Goal: Check status

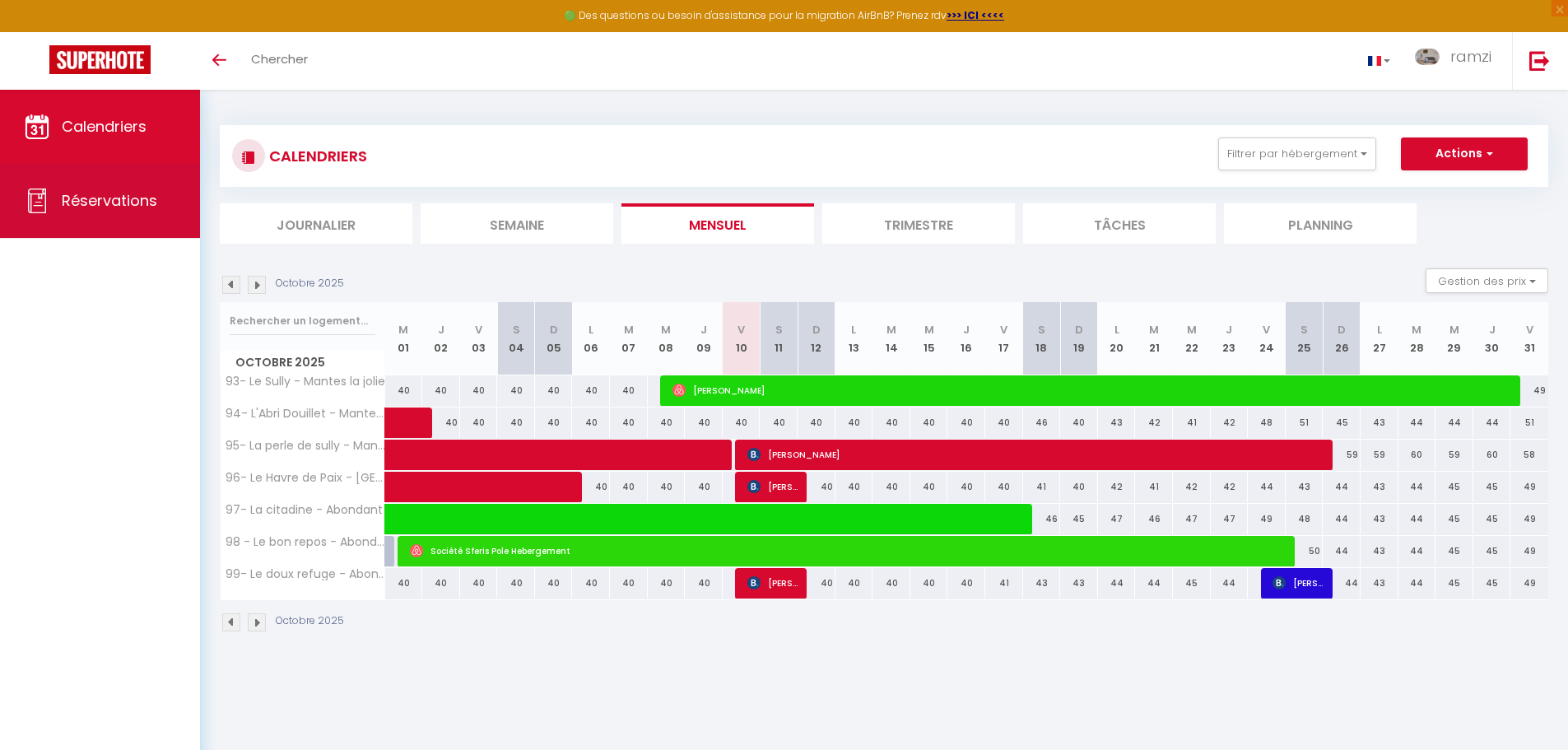
click at [78, 200] on span "Réservations" at bounding box center [110, 200] width 96 height 21
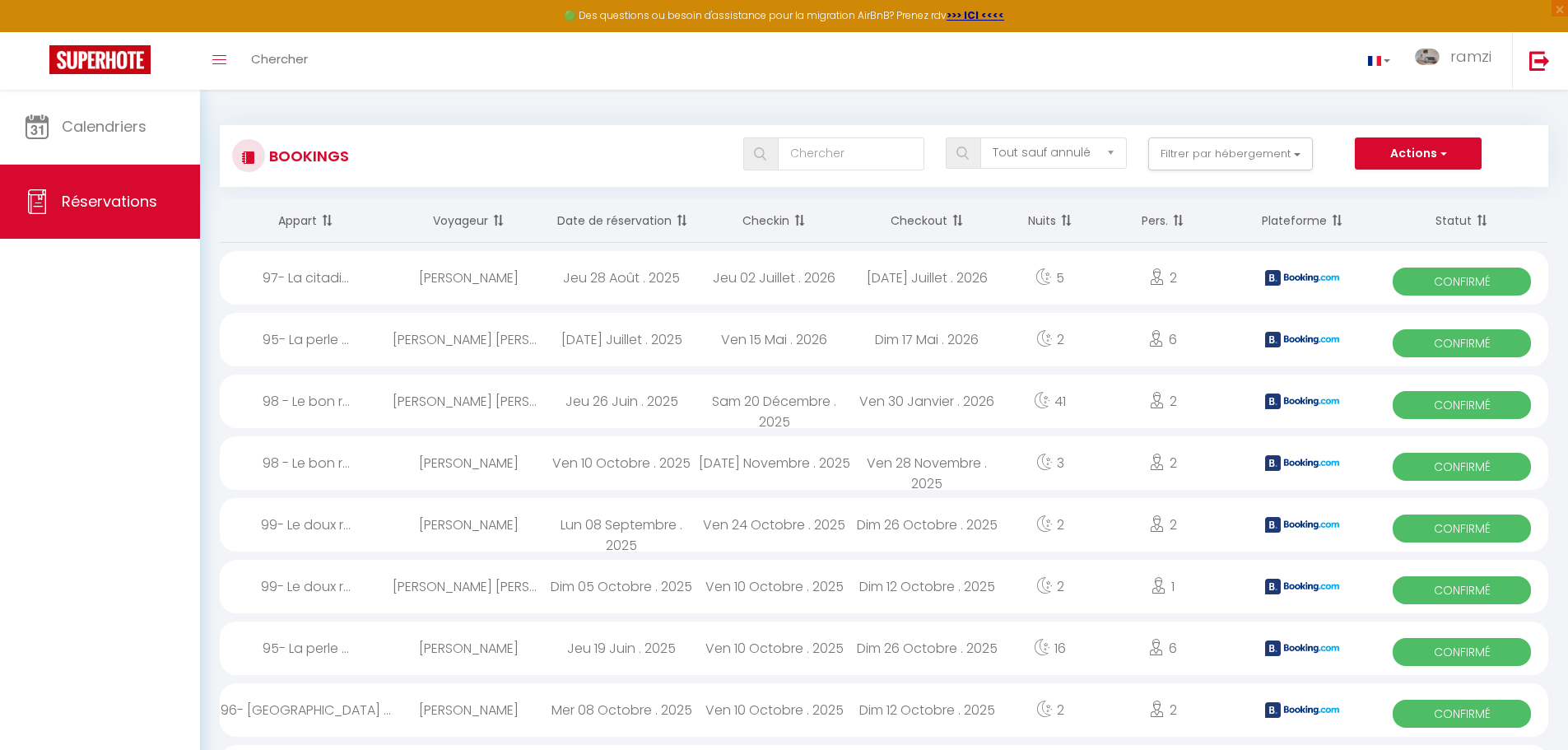
click at [1458, 463] on span "Confirmé" at bounding box center [1461, 467] width 139 height 28
select select "OK"
select select "KO"
select select "0"
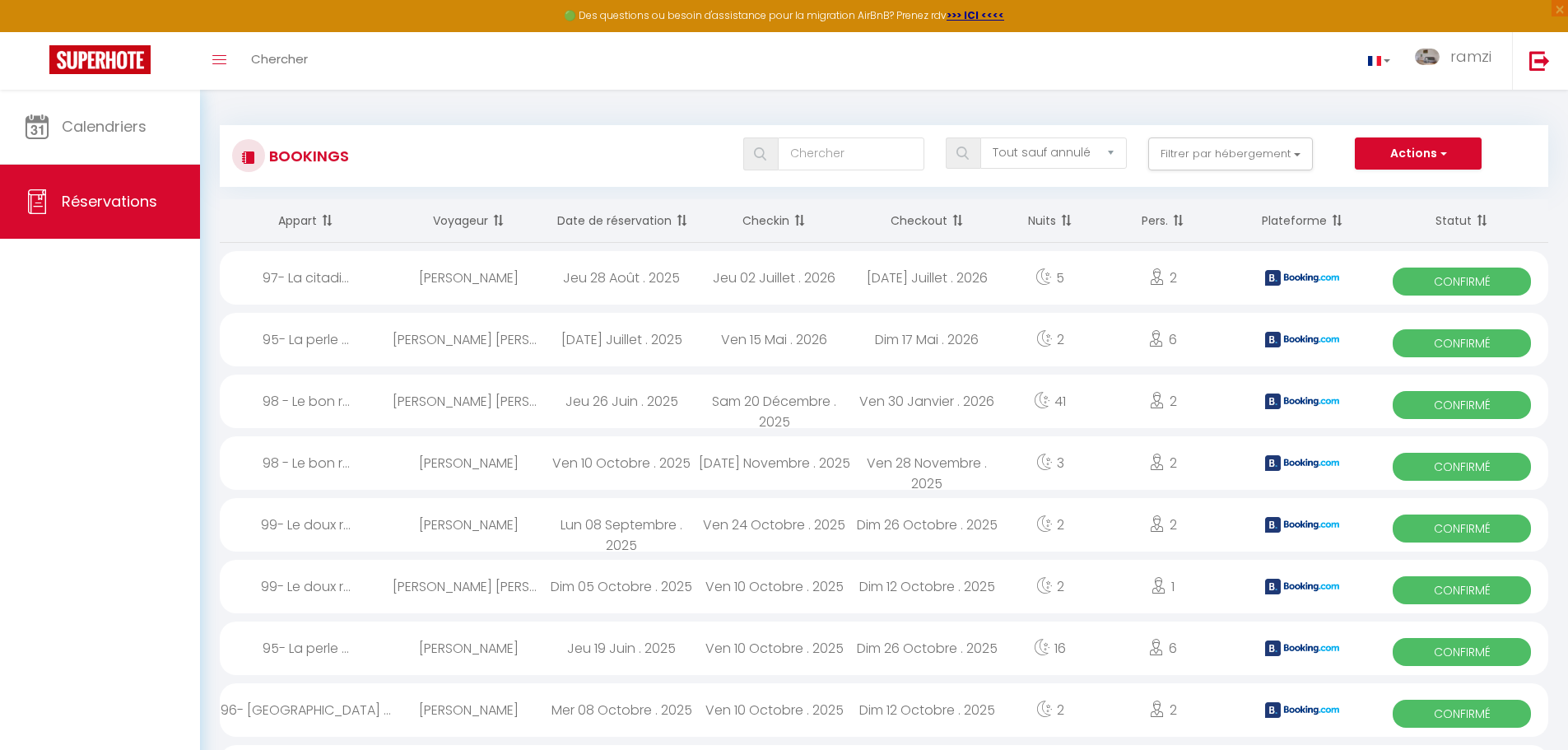
select select "1"
select select
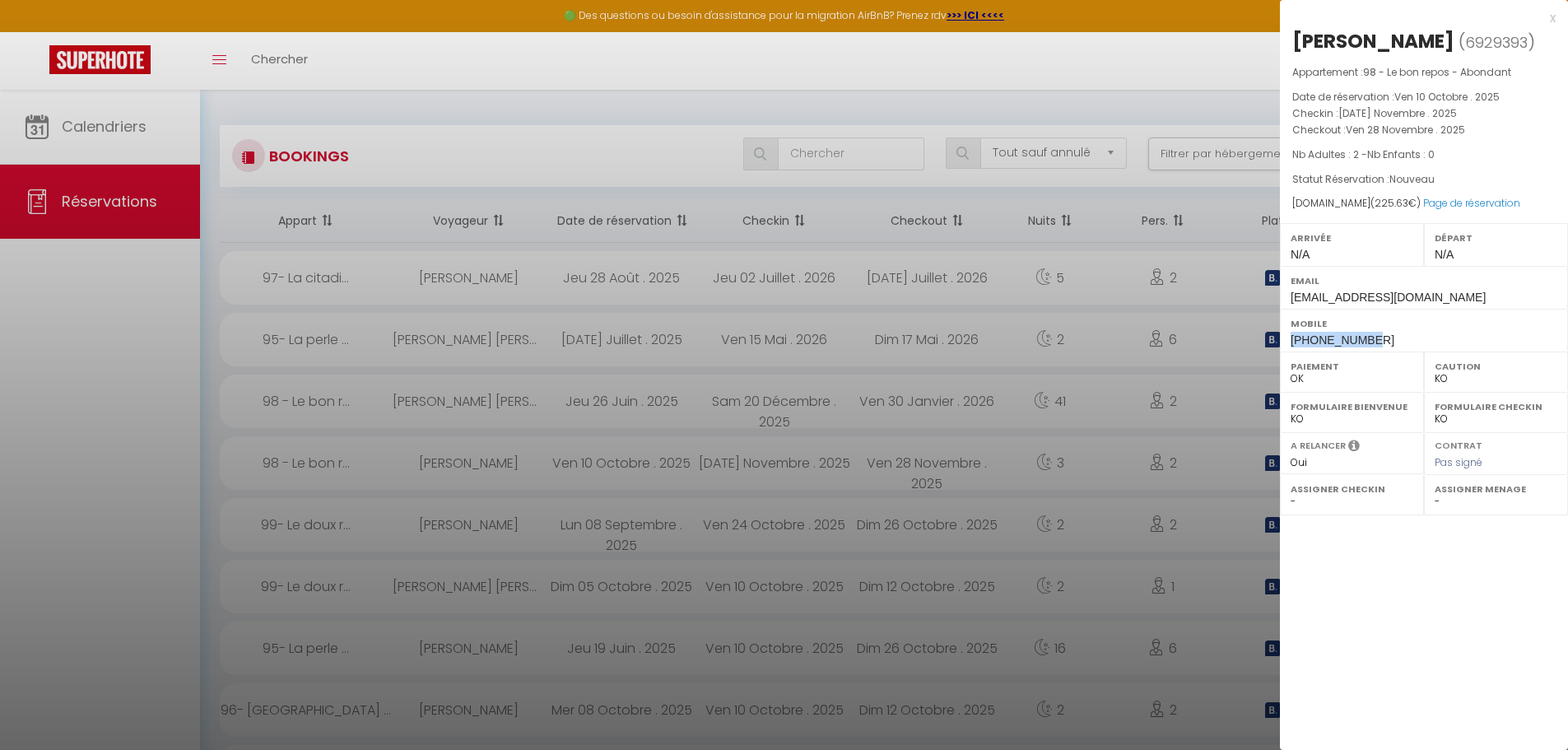
drag, startPoint x: 1375, startPoint y: 369, endPoint x: 1290, endPoint y: 368, distance: 85.0
click at [1290, 351] on div "Mobile [PHONE_NUMBER]" at bounding box center [1423, 329] width 288 height 43
copy span "[PHONE_NUMBER]"
drag, startPoint x: 1484, startPoint y: 43, endPoint x: 1294, endPoint y: 53, distance: 190.3
click at [1294, 53] on h2 "[PERSON_NAME] ( 6929393 )" at bounding box center [1424, 42] width 263 height 28
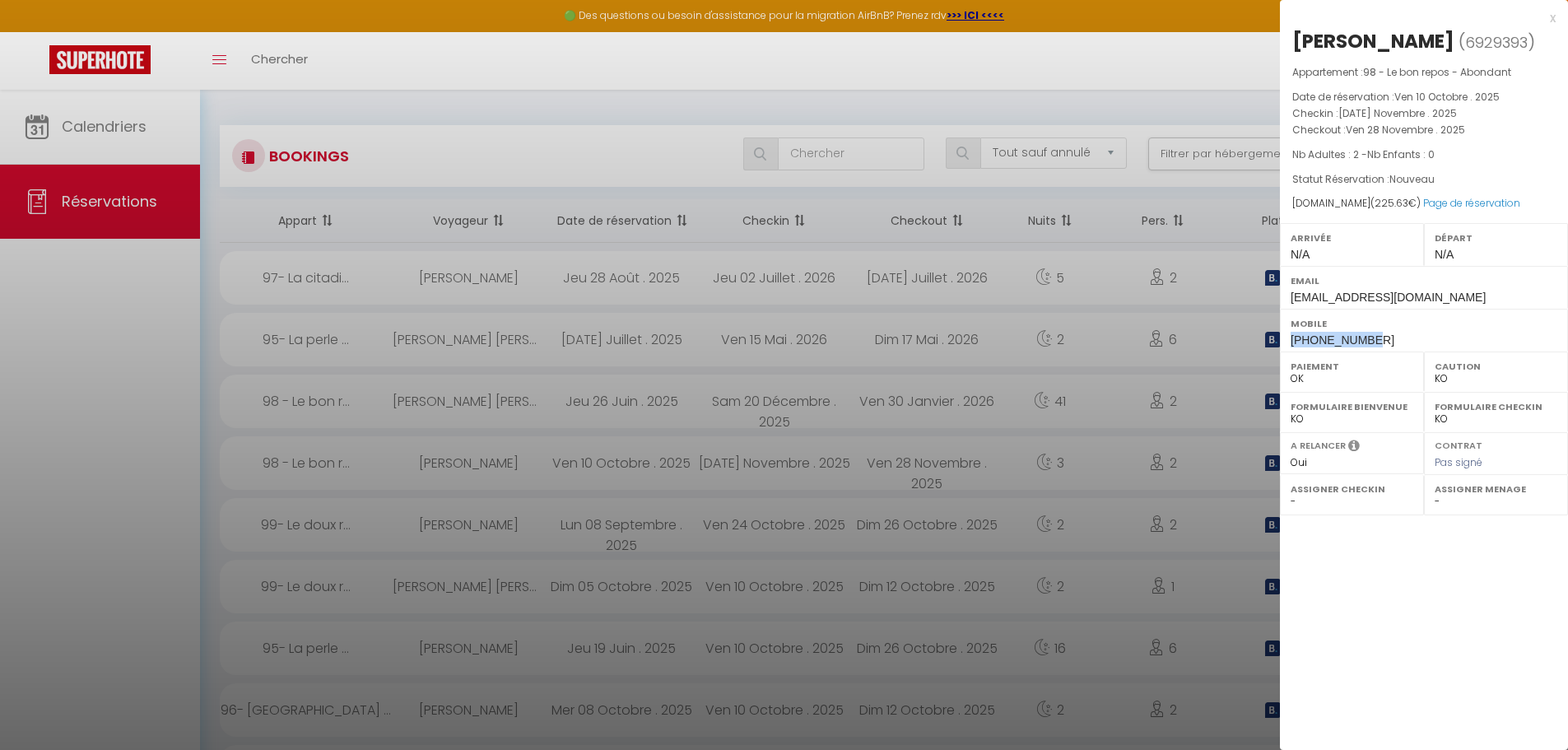
copy div "[PERSON_NAME]"
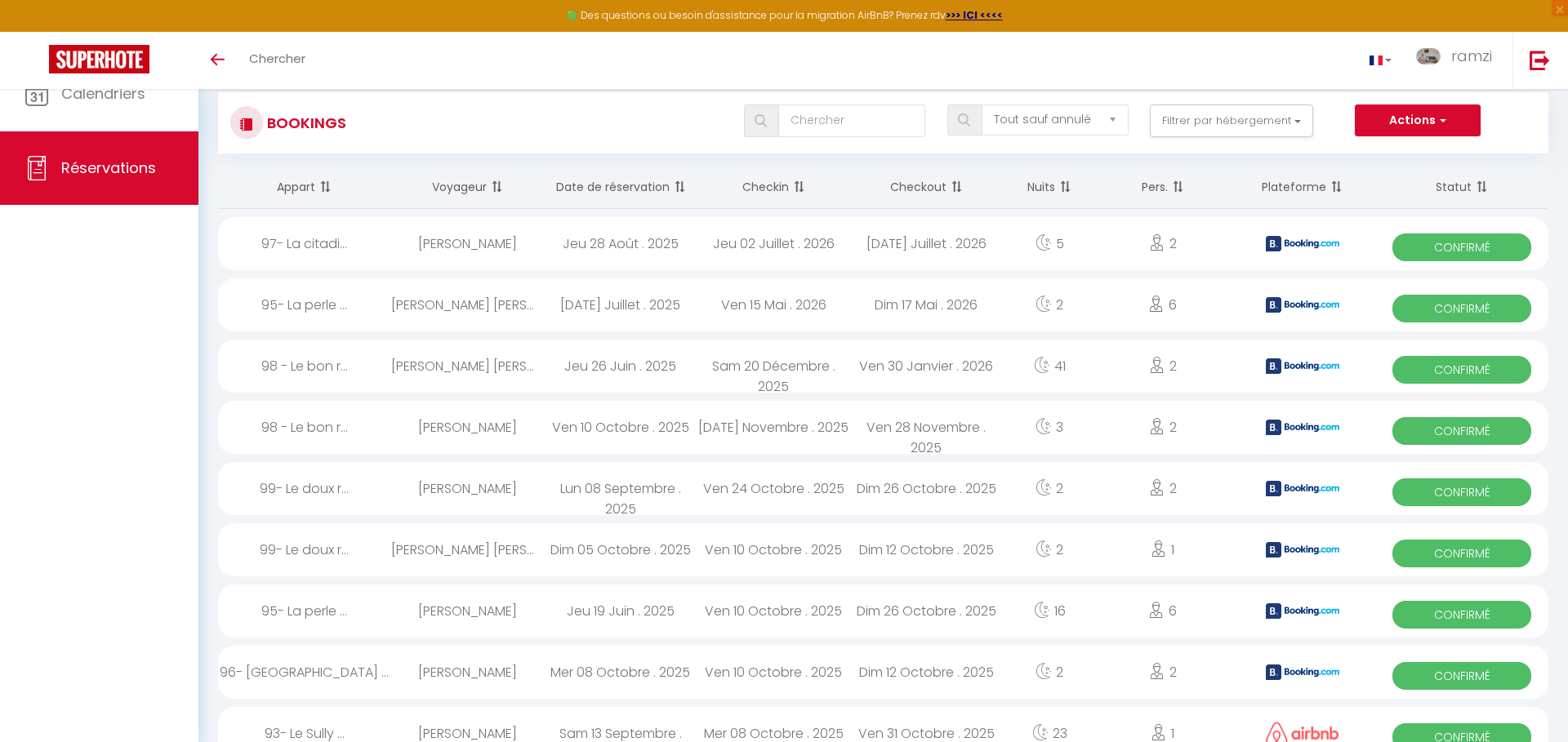
select select "not_cancelled"
